Goal: Transaction & Acquisition: Obtain resource

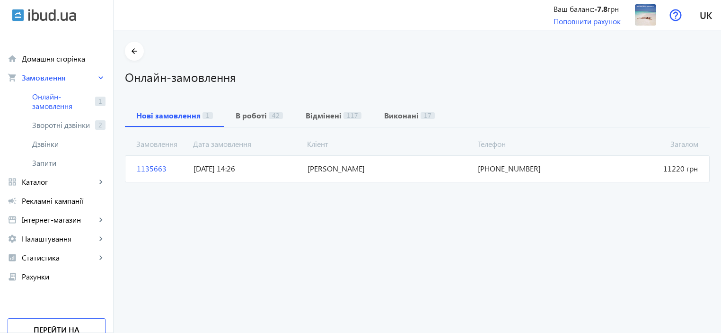
click at [145, 168] on span "1135663" at bounding box center [161, 168] width 57 height 10
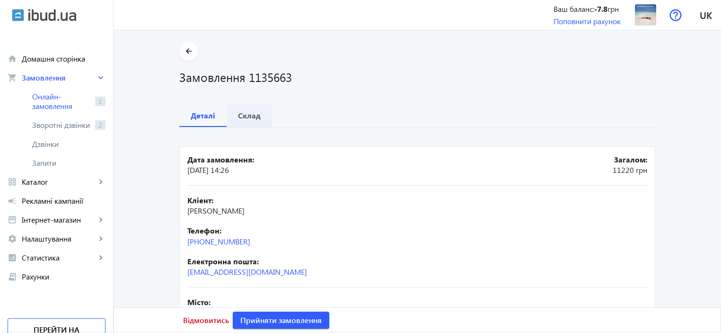
click at [245, 115] on b "Склад" at bounding box center [249, 116] width 23 height 8
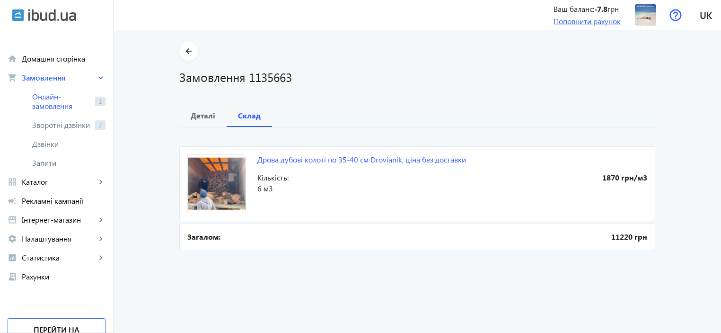
click at [576, 22] on link "Поповнити рахунок" at bounding box center [587, 21] width 67 height 10
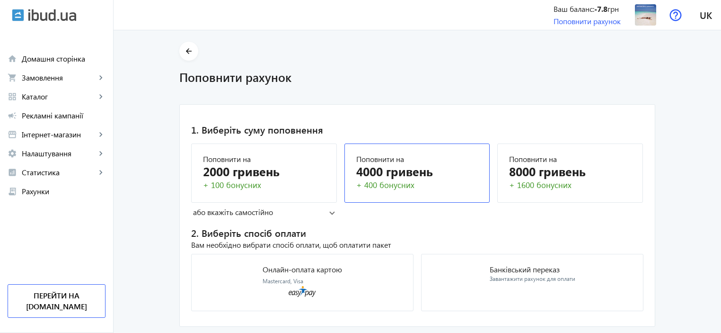
click at [408, 175] on div "4000 гривень" at bounding box center [417, 171] width 122 height 17
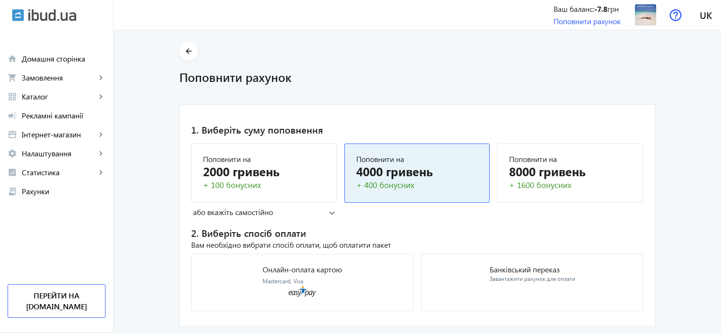
scroll to position [25, 0]
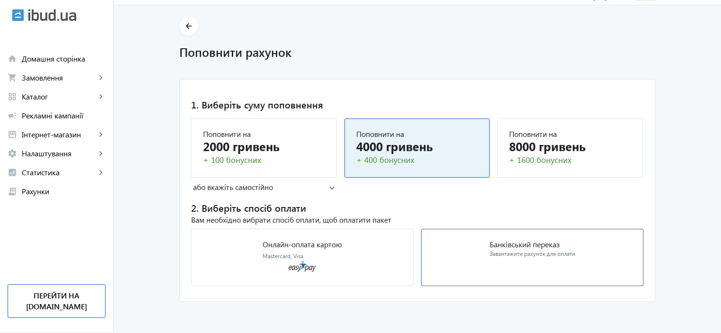
click at [525, 252] on div "Завантажити рахунок для оплати" at bounding box center [533, 254] width 86 height 8
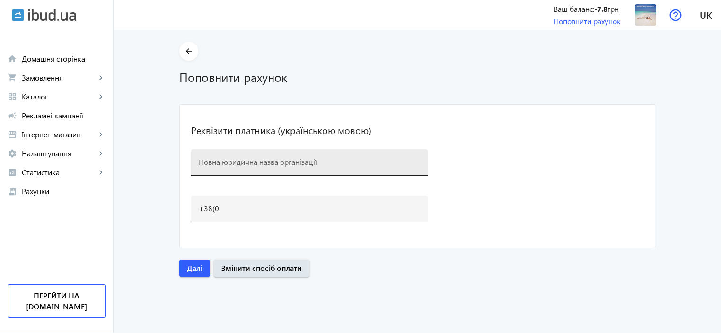
click at [235, 162] on input at bounding box center [310, 162] width 222 height 10
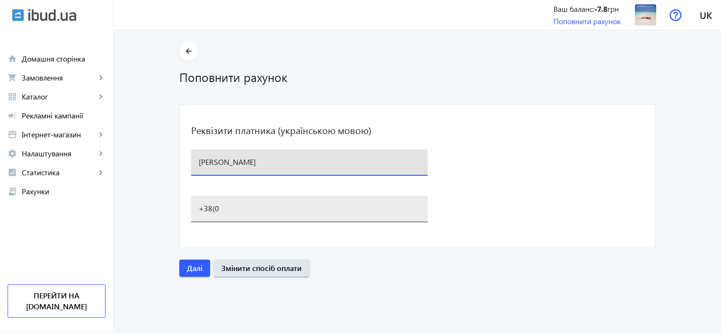
type input "[PERSON_NAME]"
click at [271, 212] on input "+38(0" at bounding box center [310, 208] width 222 height 10
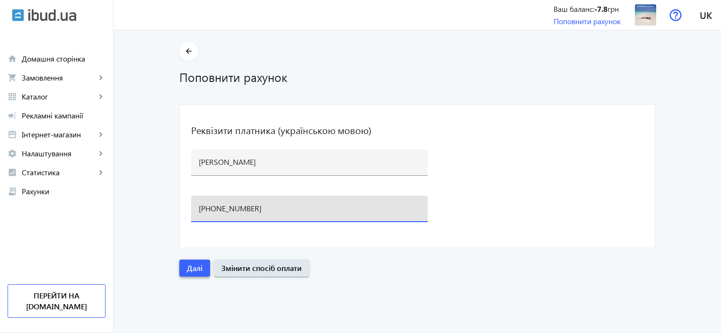
type input "[PHONE_NUMBER]"
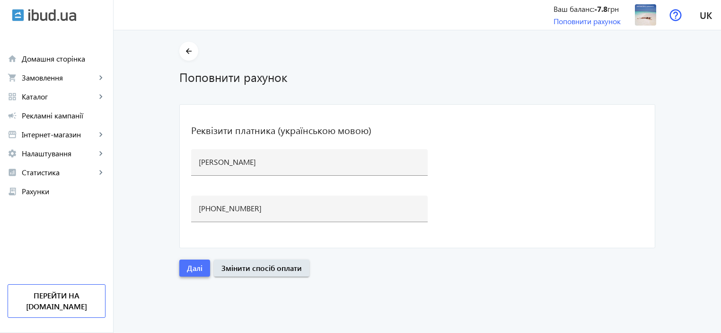
click at [187, 263] on span "Далі" at bounding box center [195, 268] width 16 height 10
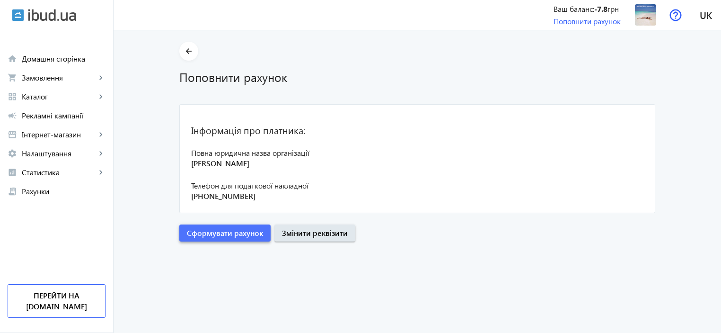
click at [228, 232] on span "Сформувати рахунок" at bounding box center [225, 233] width 76 height 10
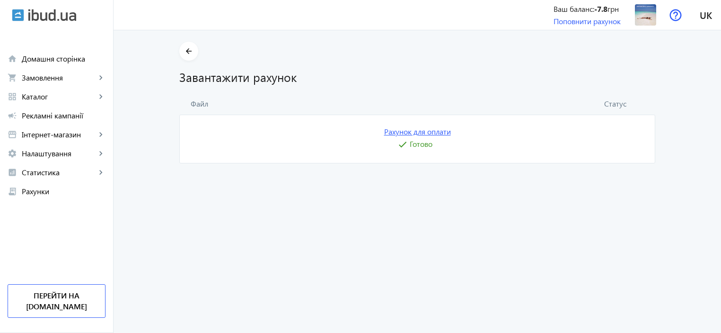
click at [426, 133] on link "Рахунок для оплати" at bounding box center [417, 131] width 67 height 10
click at [48, 60] on span "Домашня сторінка" at bounding box center [64, 58] width 84 height 9
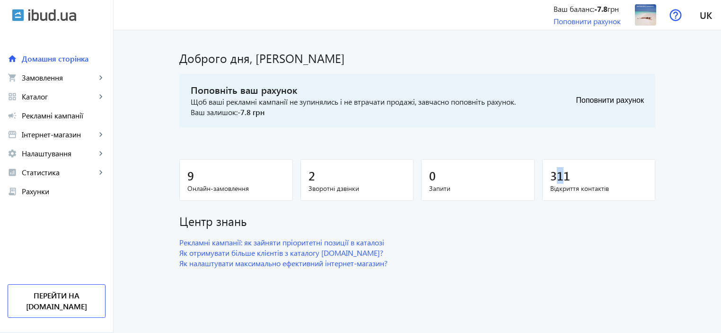
click at [558, 181] on span "311" at bounding box center [561, 176] width 20 height 16
click at [579, 190] on span "Відкриття контактів" at bounding box center [600, 188] width 98 height 9
